Goal: Information Seeking & Learning: Find specific fact

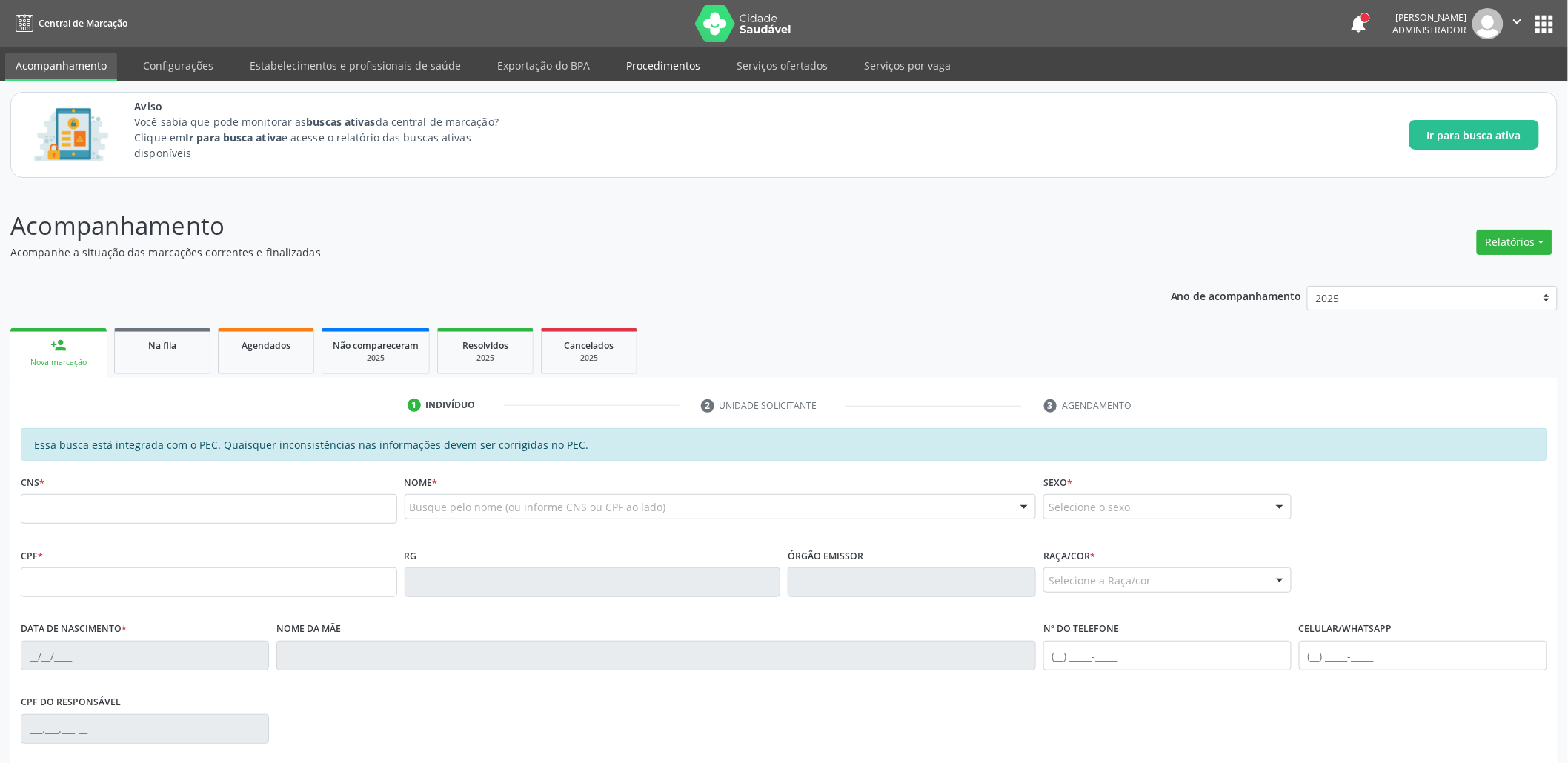
click at [677, 65] on link "Procedimentos" at bounding box center [663, 65] width 95 height 26
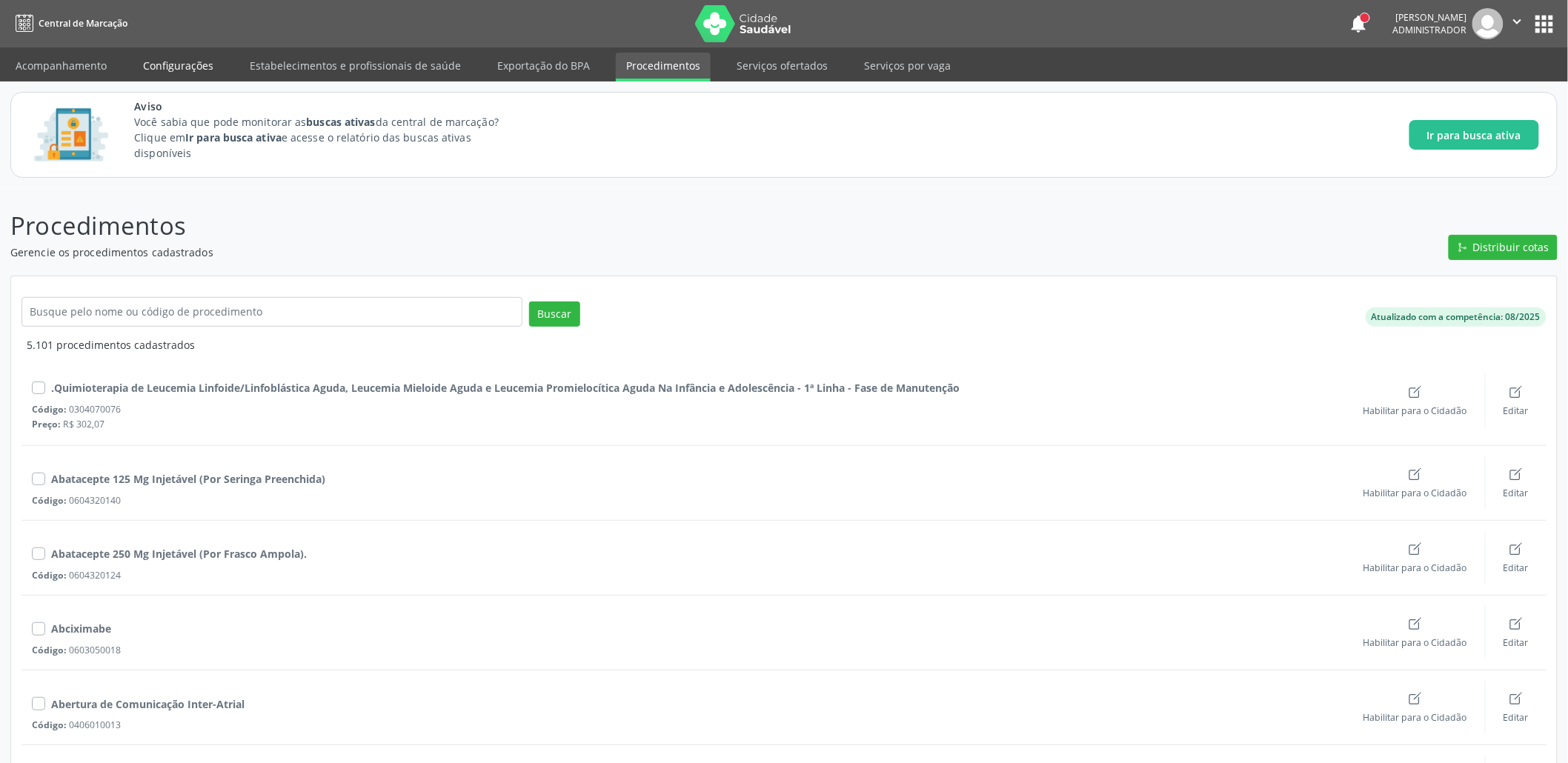
click at [203, 58] on link "Configurações" at bounding box center [178, 65] width 91 height 26
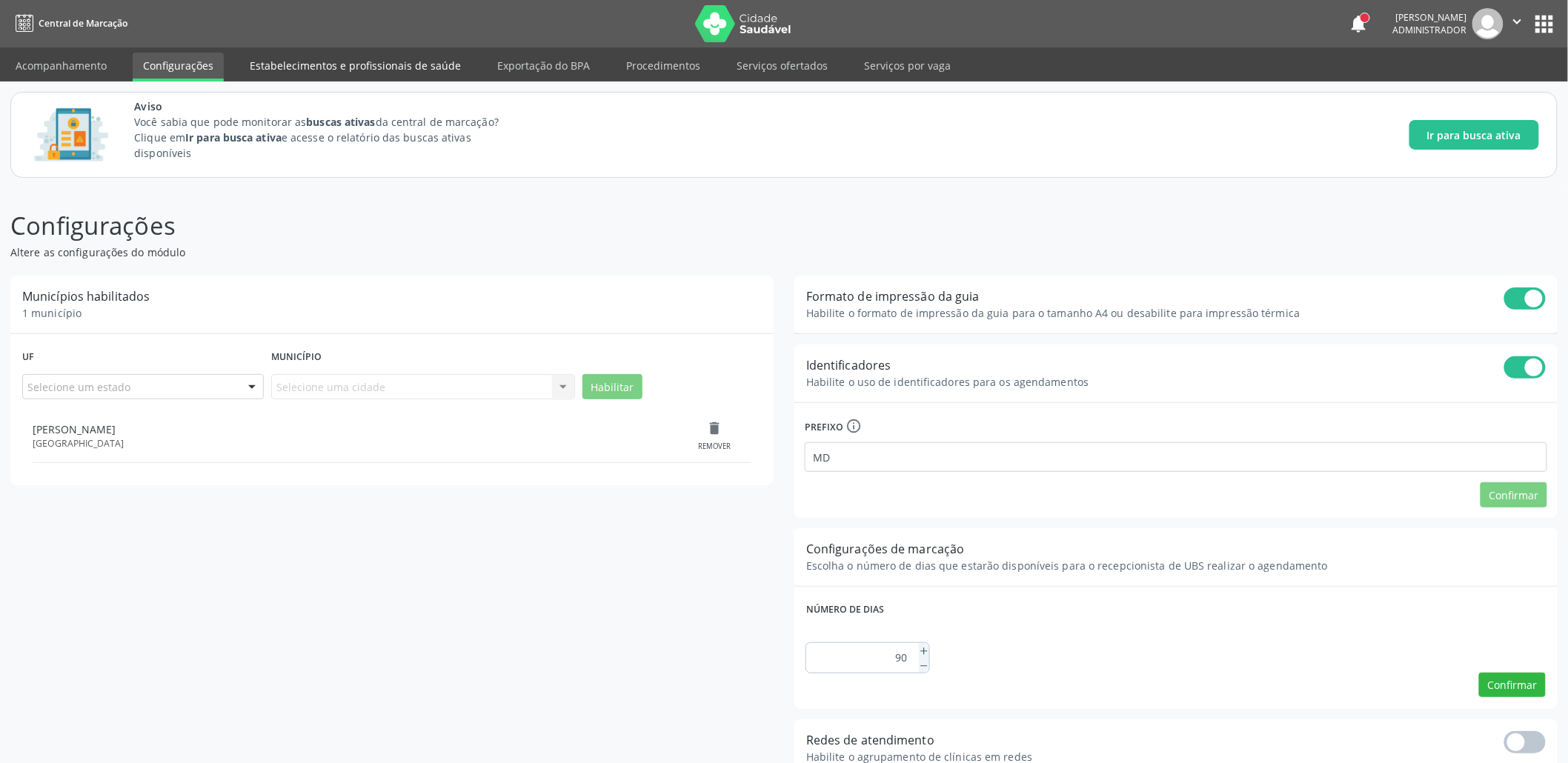
click at [390, 58] on link "Estabelecimentos e profissionais de saúde" at bounding box center [356, 65] width 232 height 26
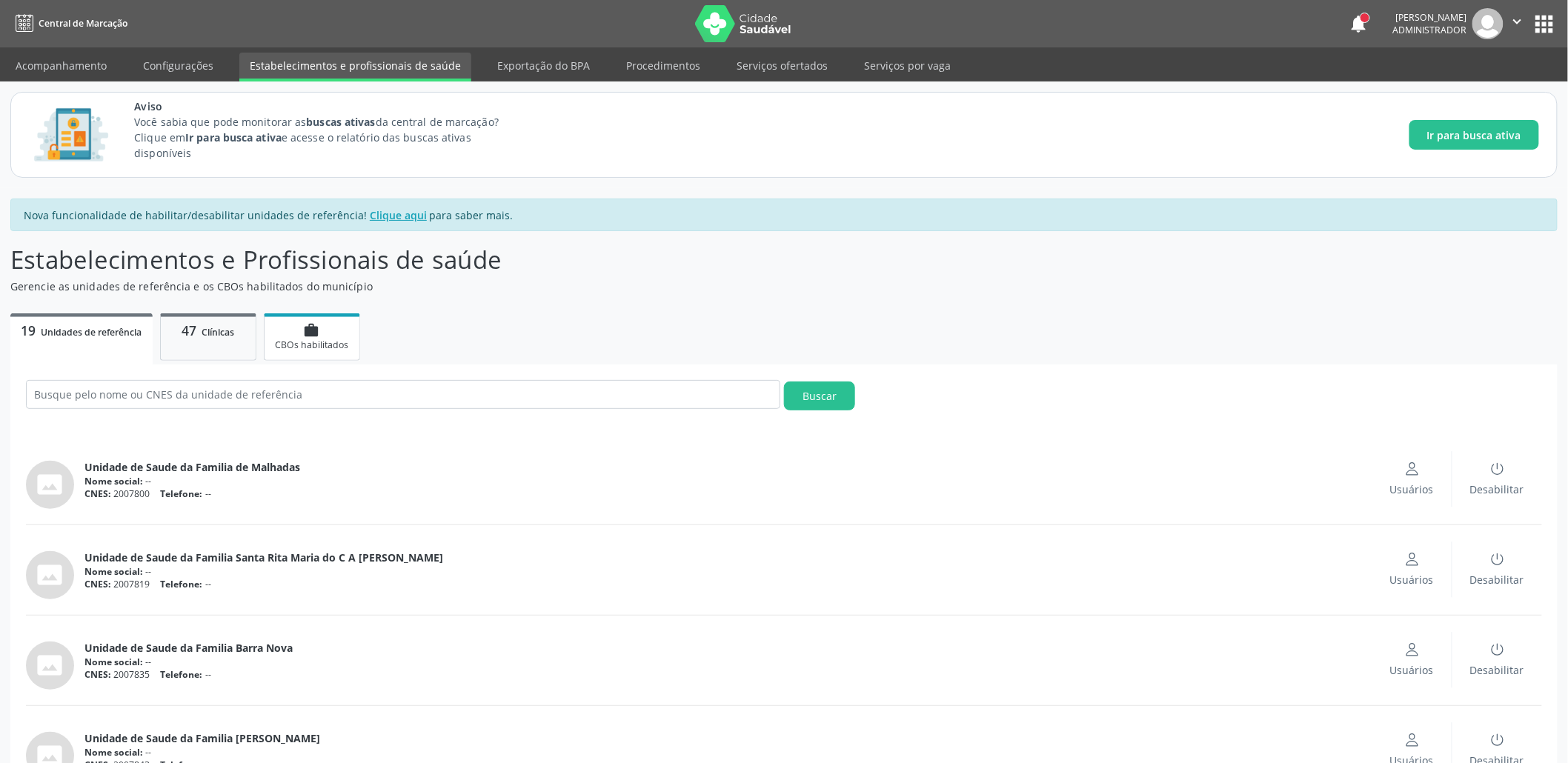
click at [325, 338] on span "CBOs habilitados" at bounding box center [311, 344] width 74 height 13
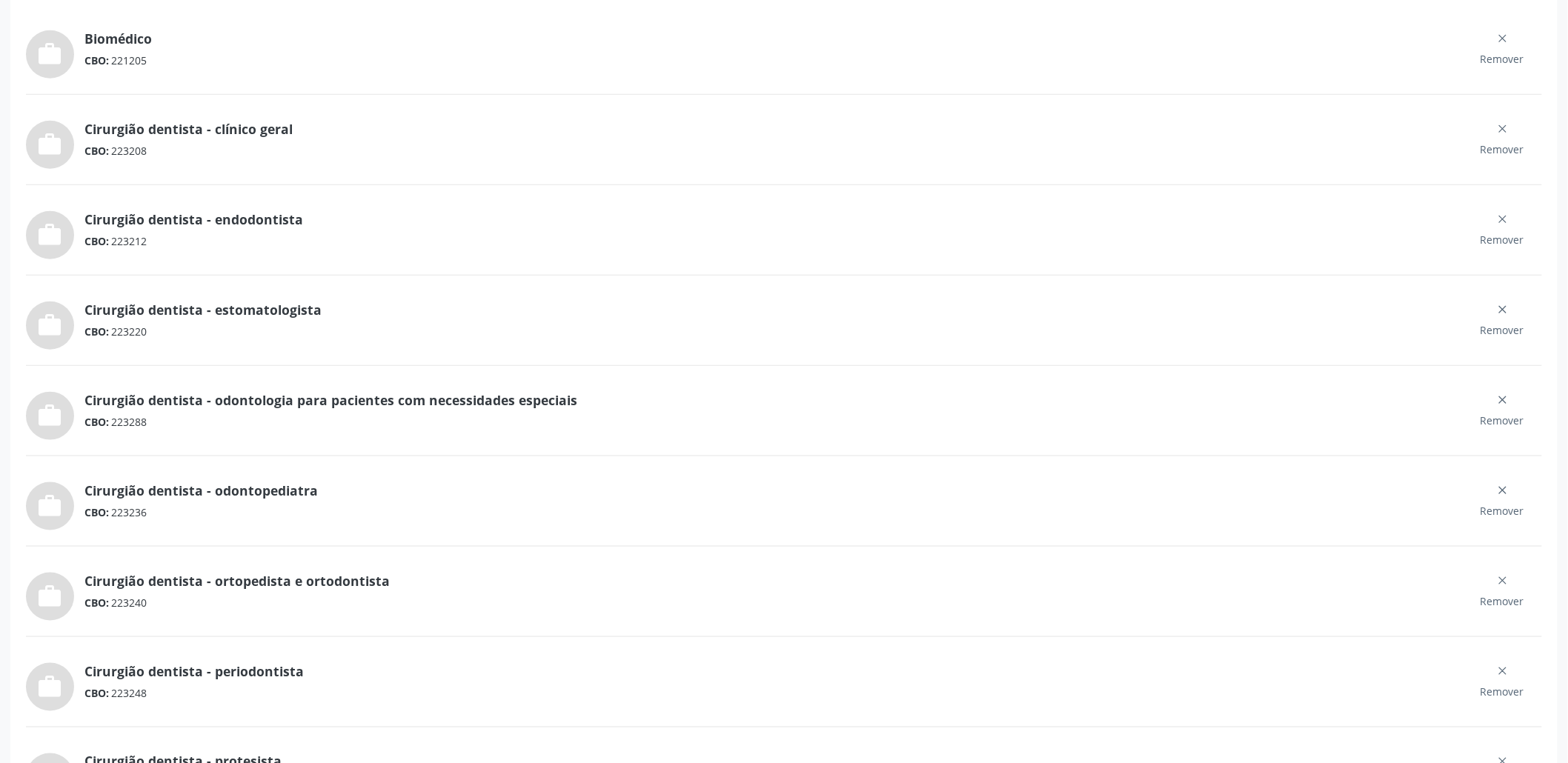
scroll to position [469, 0]
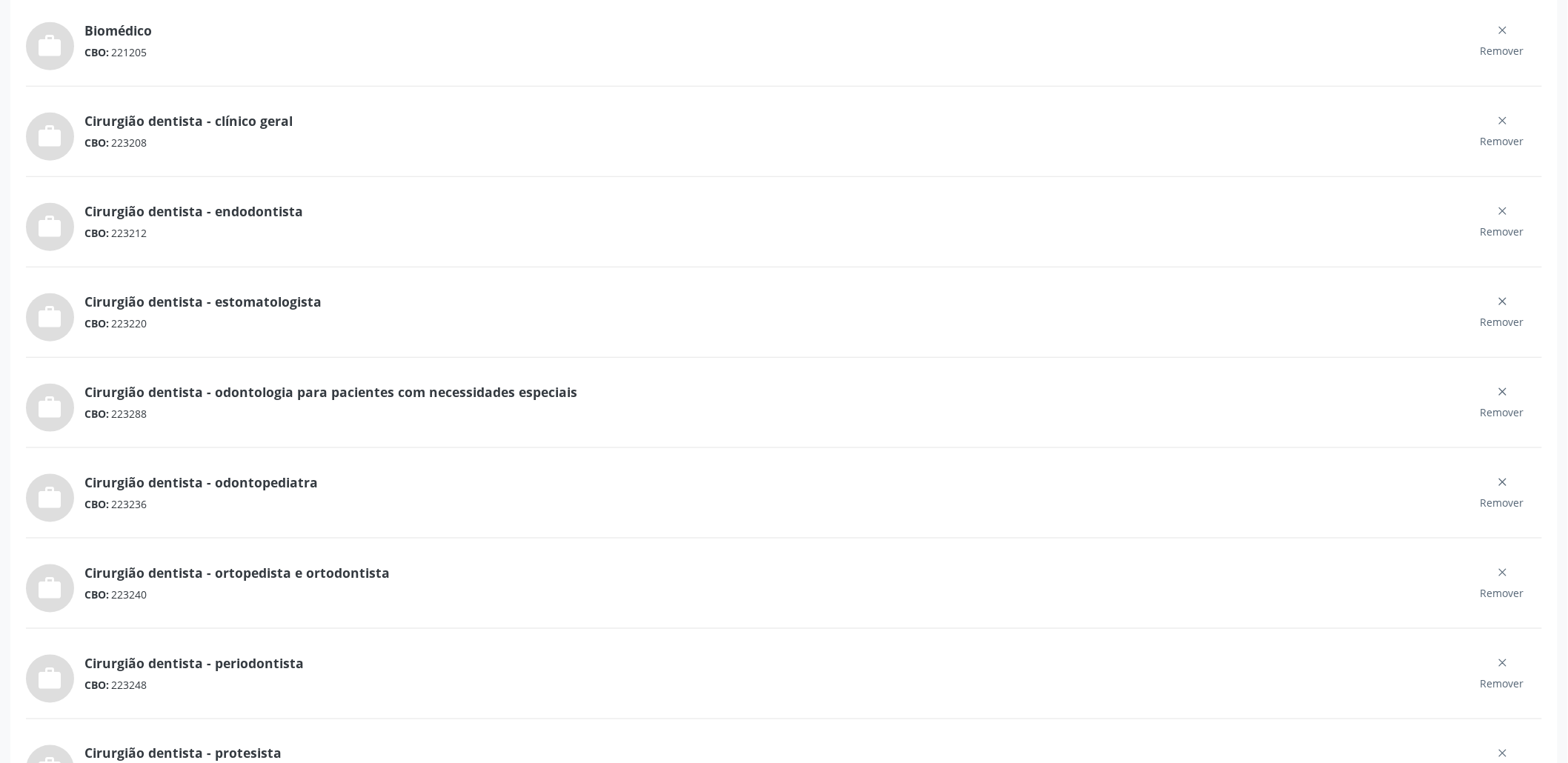
drag, startPoint x: 114, startPoint y: 146, endPoint x: 159, endPoint y: 150, distance: 45.2
click at [159, 150] on div "work Cirurgião dentista - clínico geral CBO: 223208 Remover" at bounding box center [784, 131] width 1516 height 58
click at [176, 137] on div "CBO: 223208" at bounding box center [773, 143] width 1378 height 16
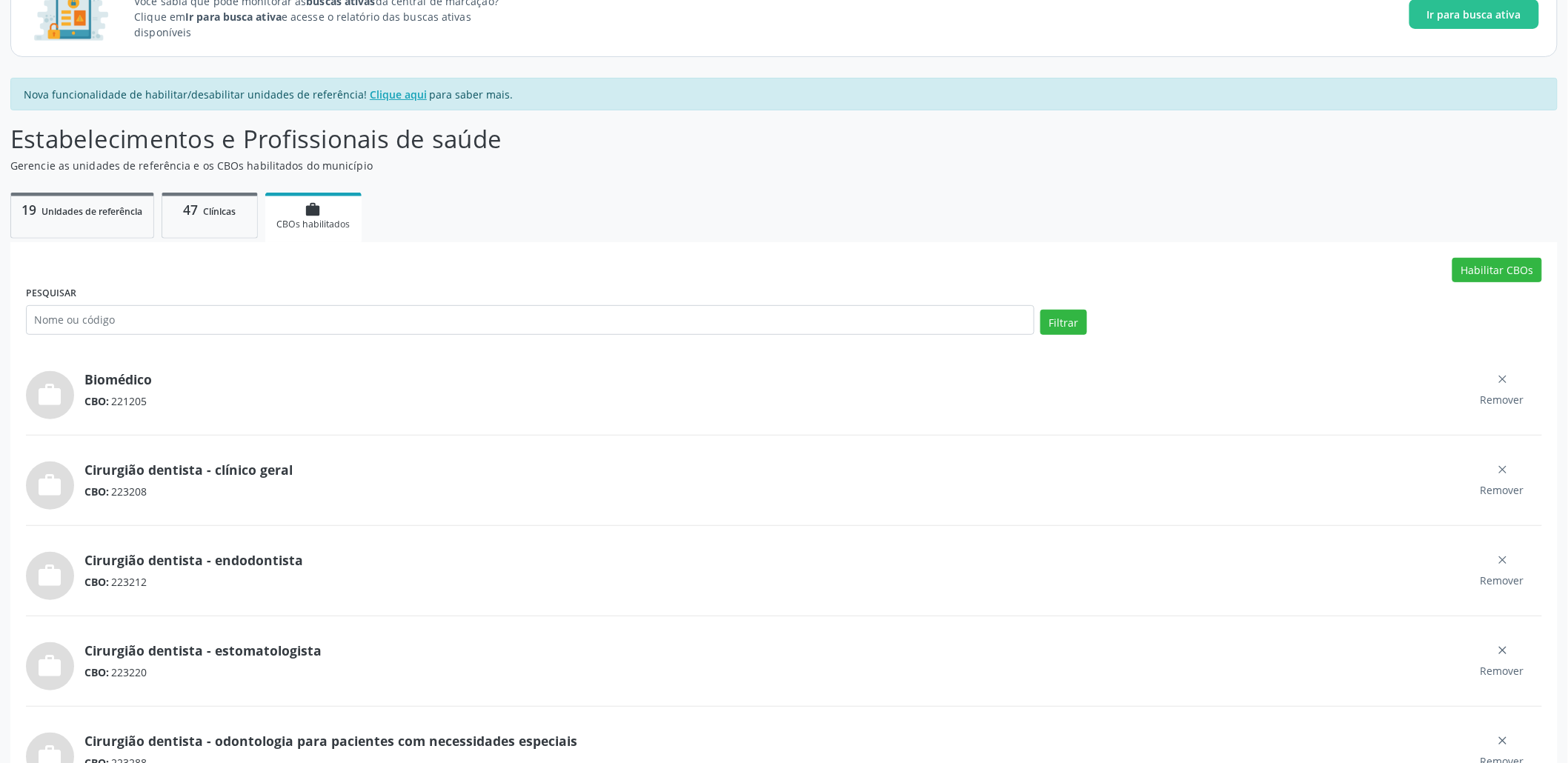
scroll to position [297, 0]
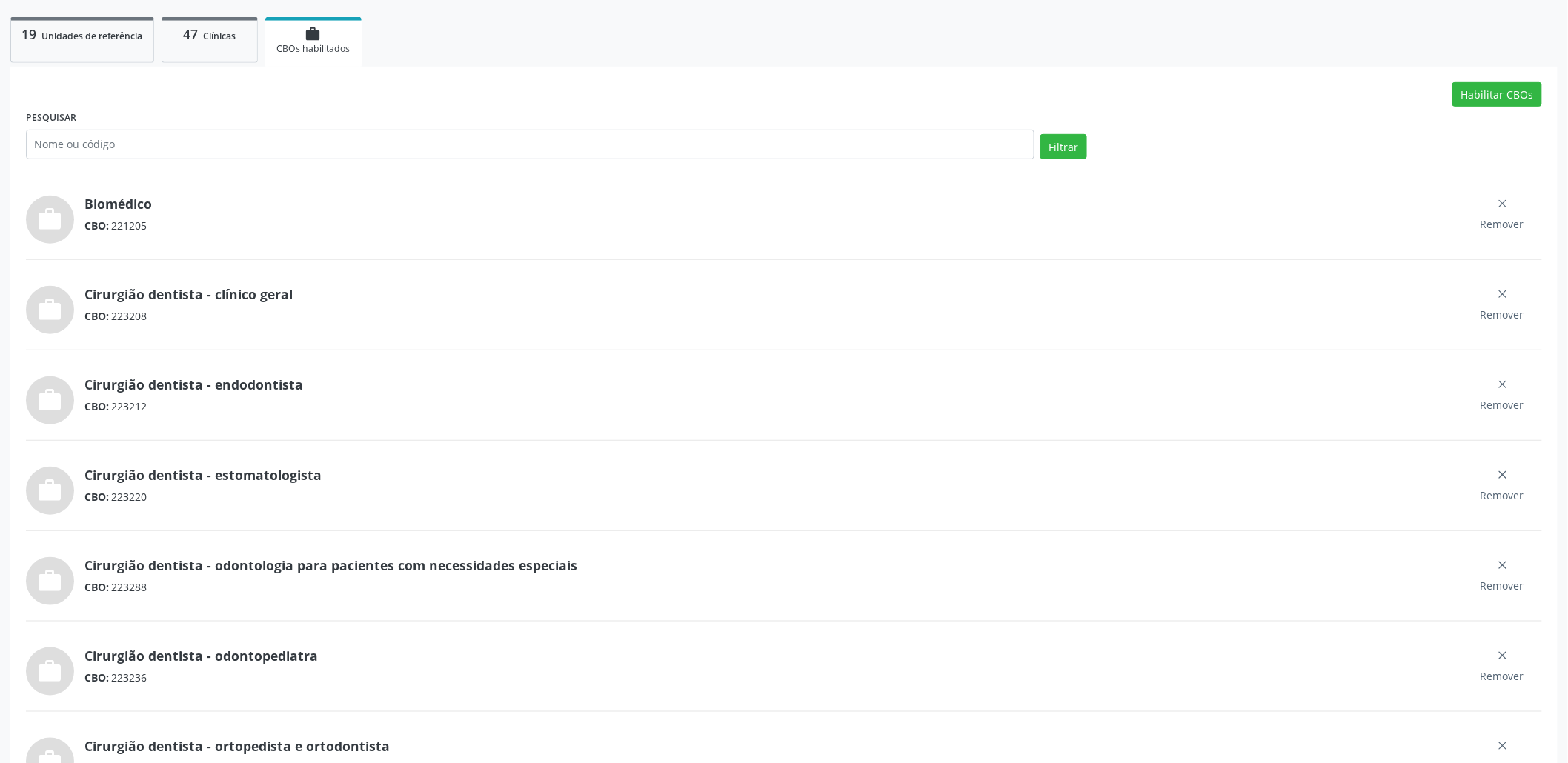
click at [124, 321] on div "CBO: 223208" at bounding box center [773, 316] width 1378 height 16
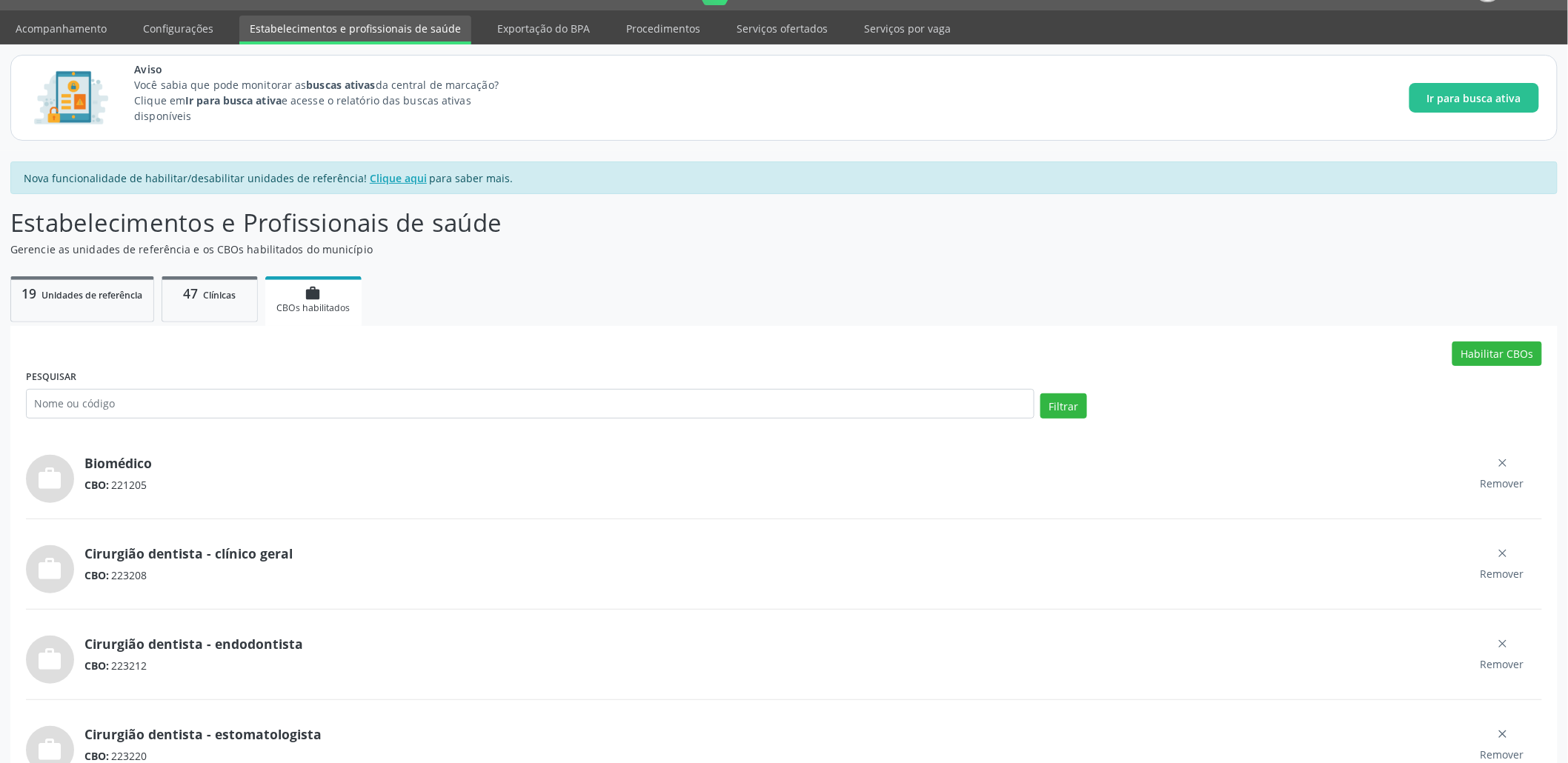
scroll to position [0, 0]
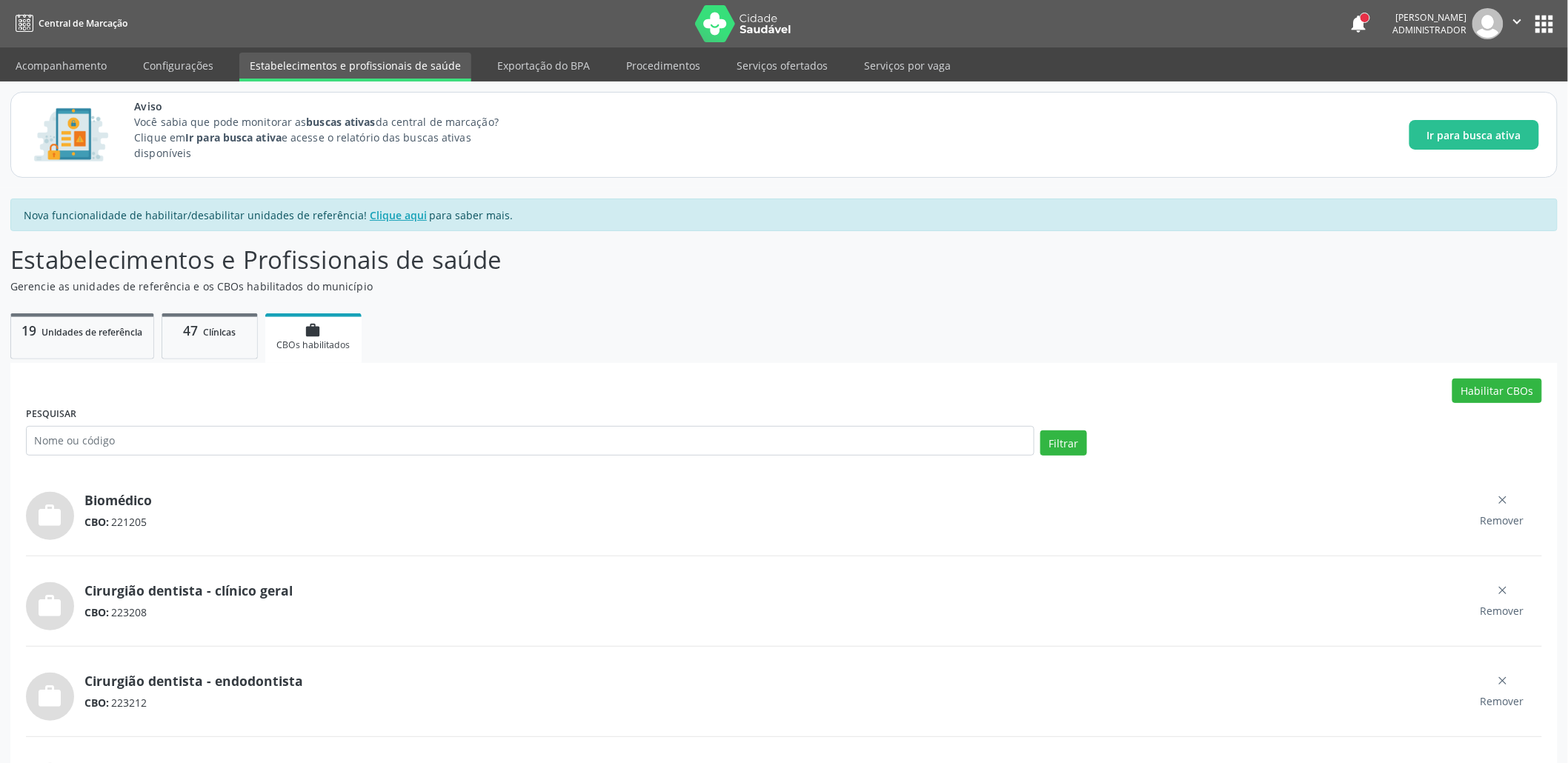
drag, startPoint x: 83, startPoint y: 590, endPoint x: 297, endPoint y: 593, distance: 214.0
click at [297, 595] on div "Cirurgião dentista - clínico geral" at bounding box center [773, 590] width 1378 height 16
drag, startPoint x: 300, startPoint y: 583, endPoint x: 84, endPoint y: 591, distance: 216.1
click at [84, 591] on div "Cirurgião dentista - clínico geral" at bounding box center [773, 590] width 1378 height 16
copy link "Cirurgião dentista - clínico geral"
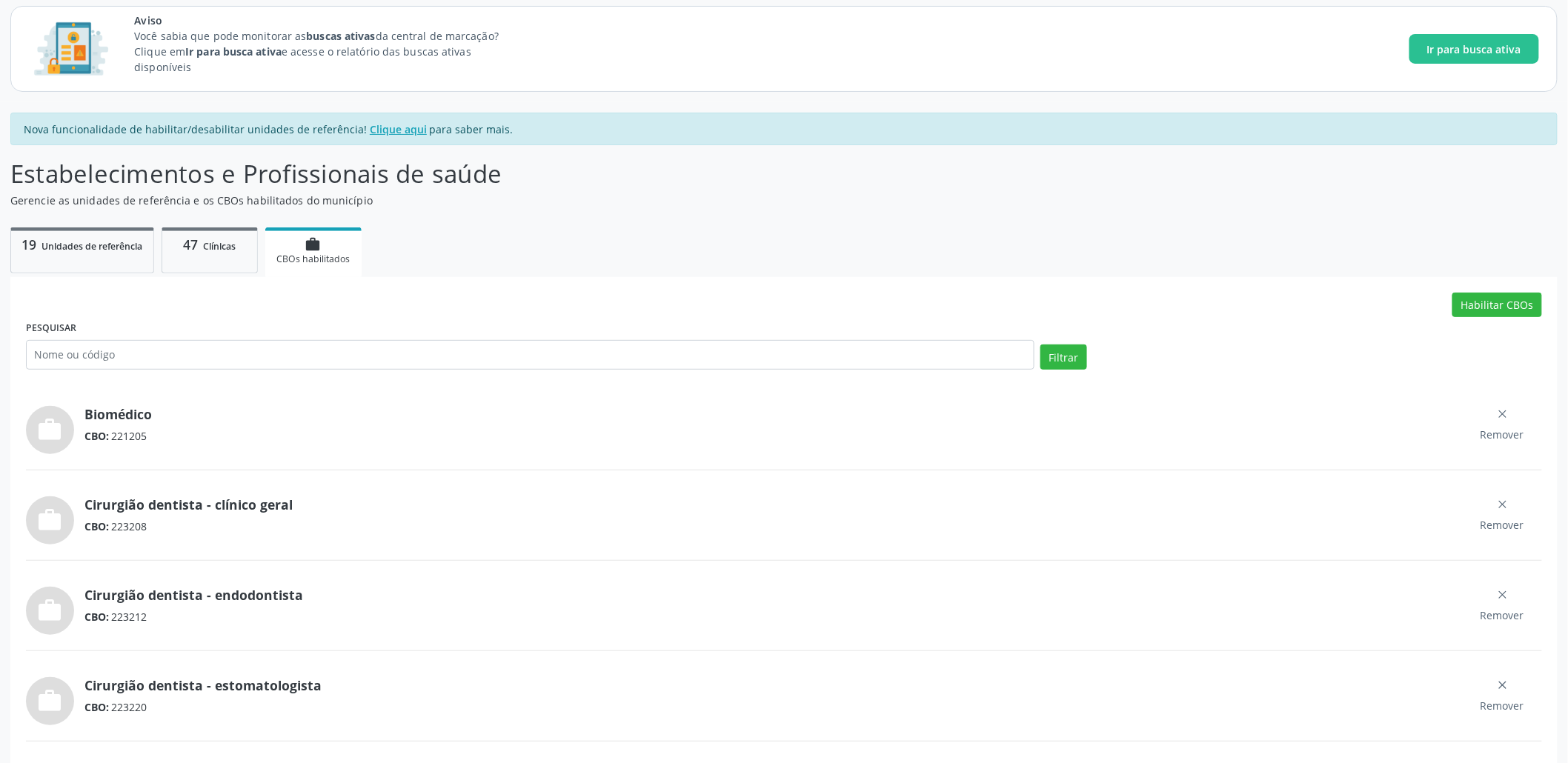
scroll to position [148, 0]
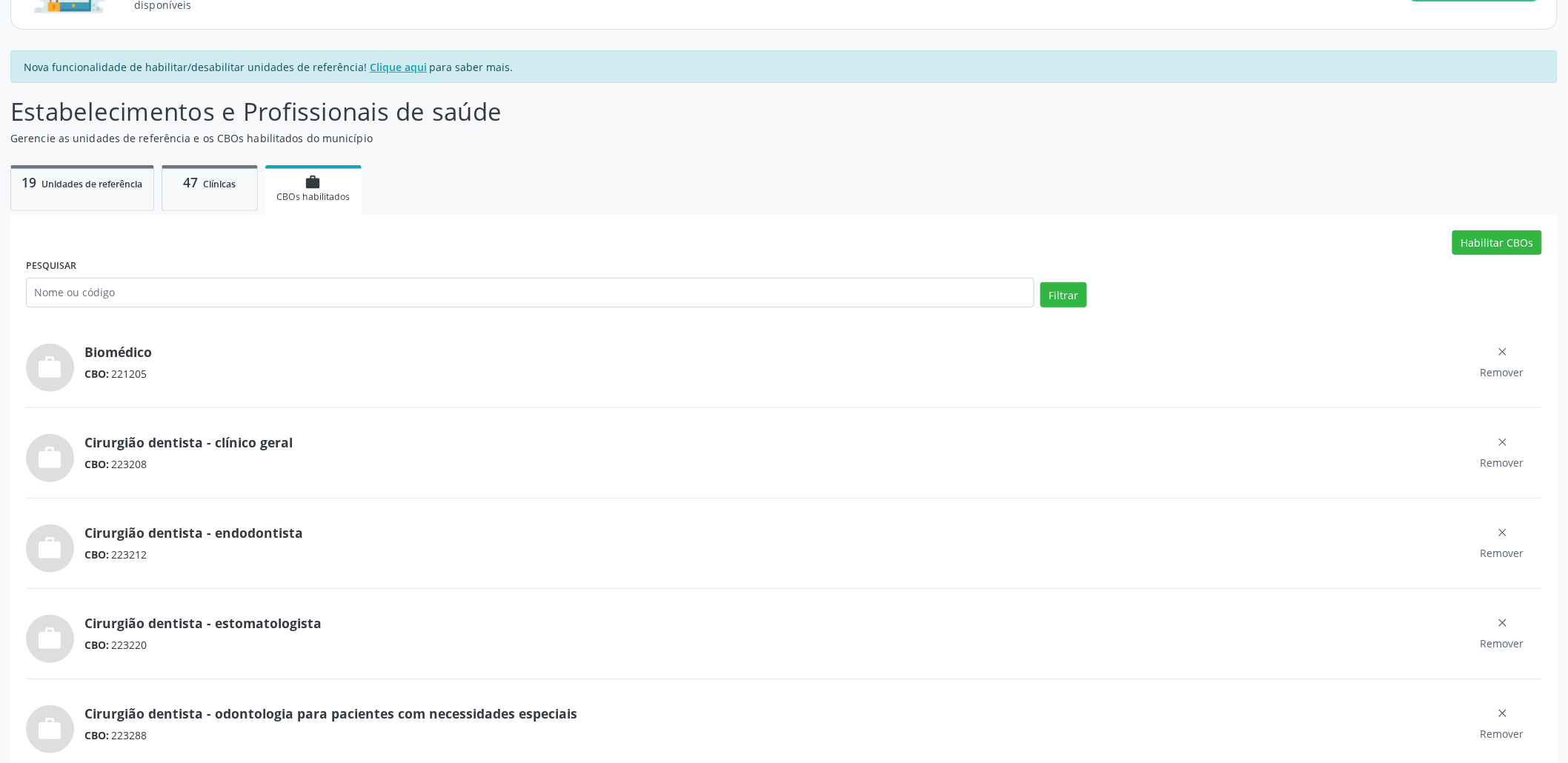
click at [136, 554] on div "CBO: 223212" at bounding box center [773, 554] width 1378 height 16
drag, startPoint x: 136, startPoint y: 554, endPoint x: 162, endPoint y: 561, distance: 26.9
click at [136, 554] on div "CBO: 223212" at bounding box center [773, 554] width 1378 height 16
copy div "223212"
click at [127, 644] on div "CBO: 223220" at bounding box center [773, 645] width 1378 height 16
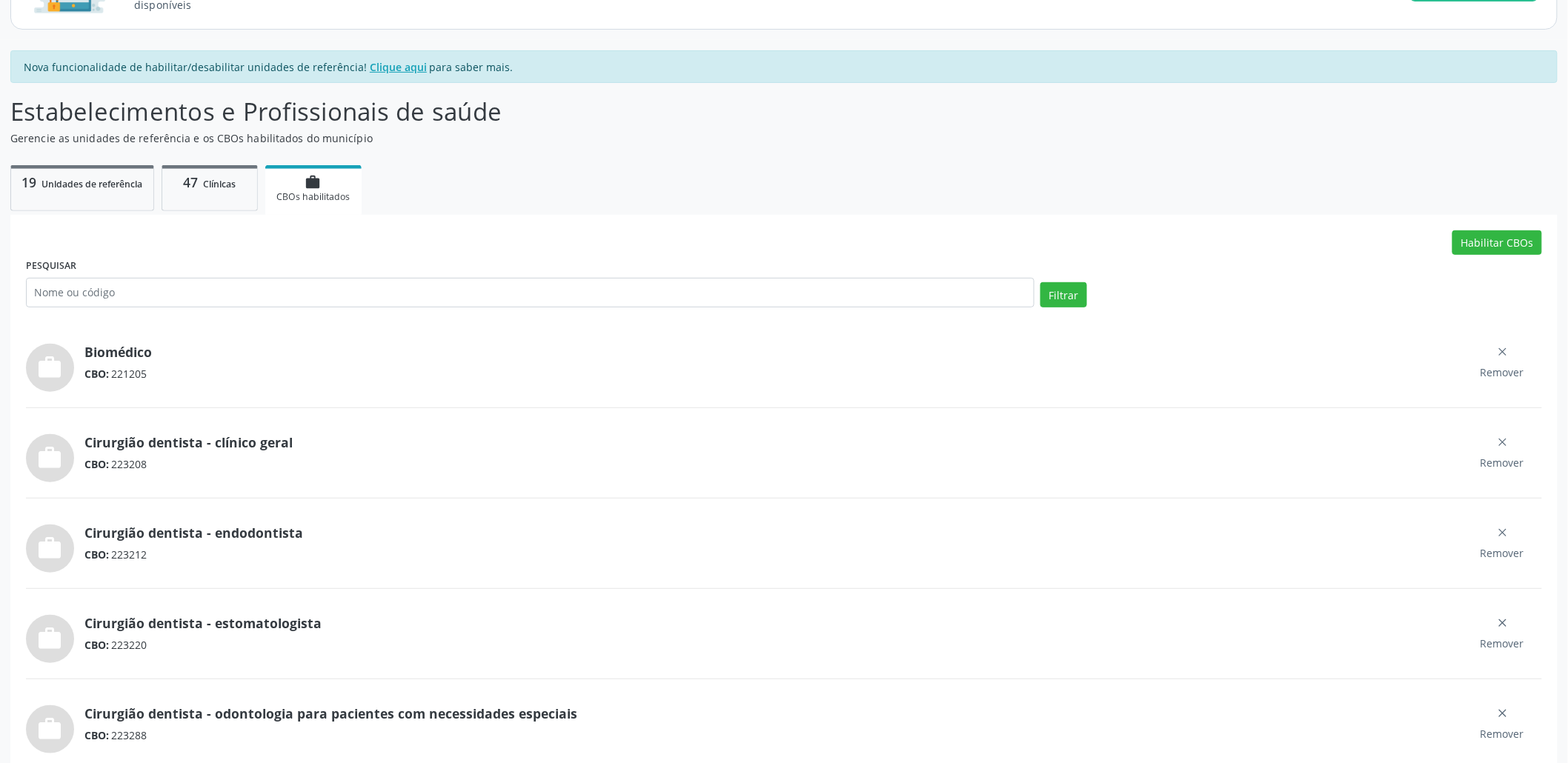
click at [127, 644] on div "CBO: 223220" at bounding box center [773, 645] width 1378 height 16
copy div "223220"
